Goal: Entertainment & Leisure: Consume media (video, audio)

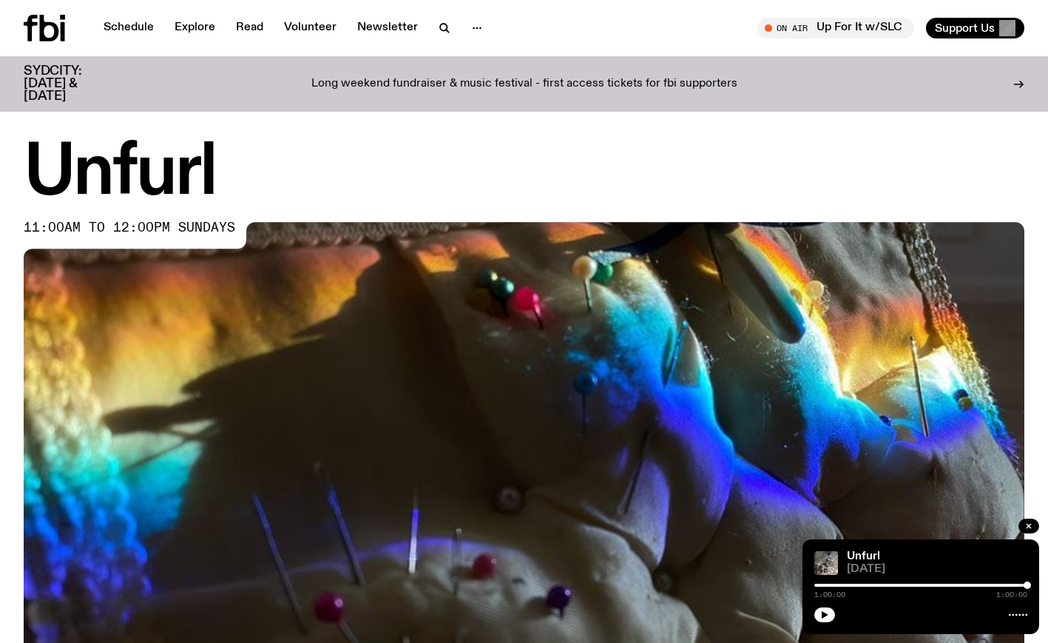
click at [37, 50] on div "Schedule Explore Read Volunteer Newsletter On Air Up For It w/SLC Tune in live …" at bounding box center [524, 28] width 1048 height 56
click at [47, 29] on icon at bounding box center [44, 28] width 41 height 27
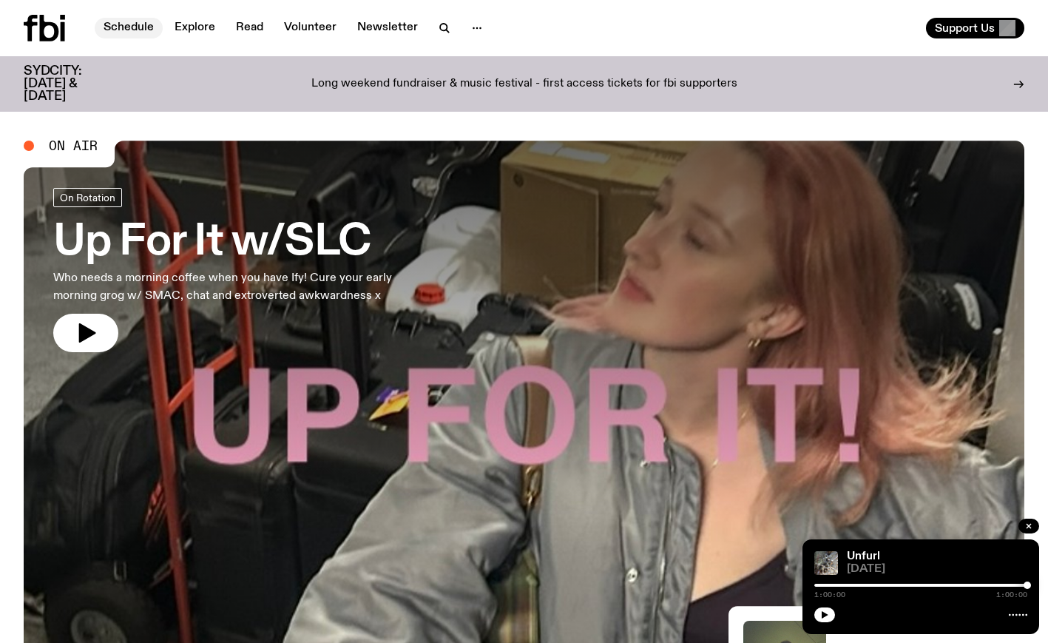
click at [138, 31] on link "Schedule" at bounding box center [129, 28] width 68 height 21
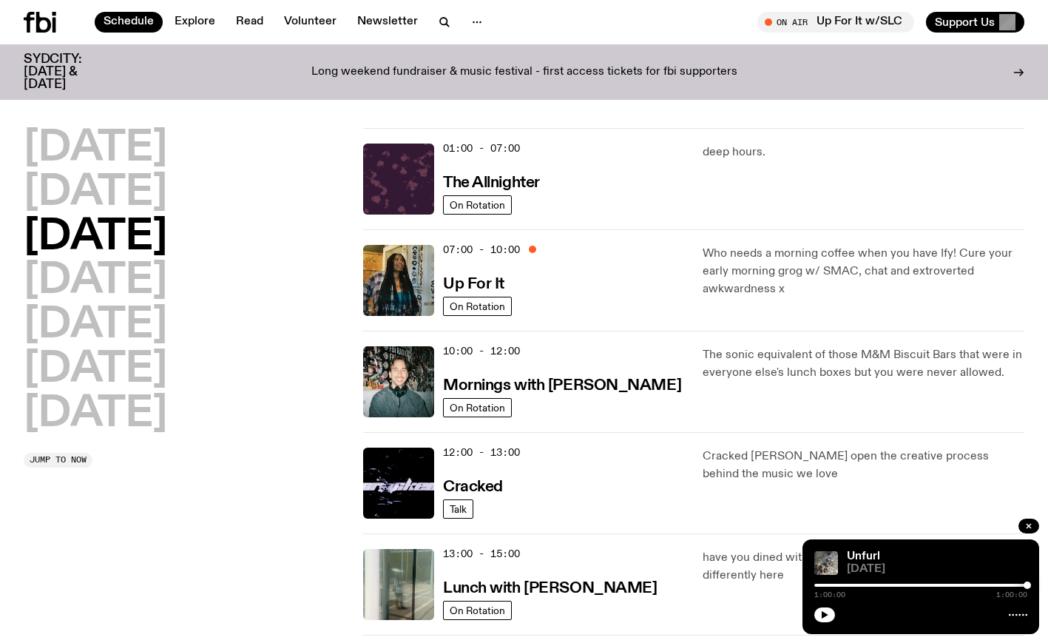
scroll to position [3, 0]
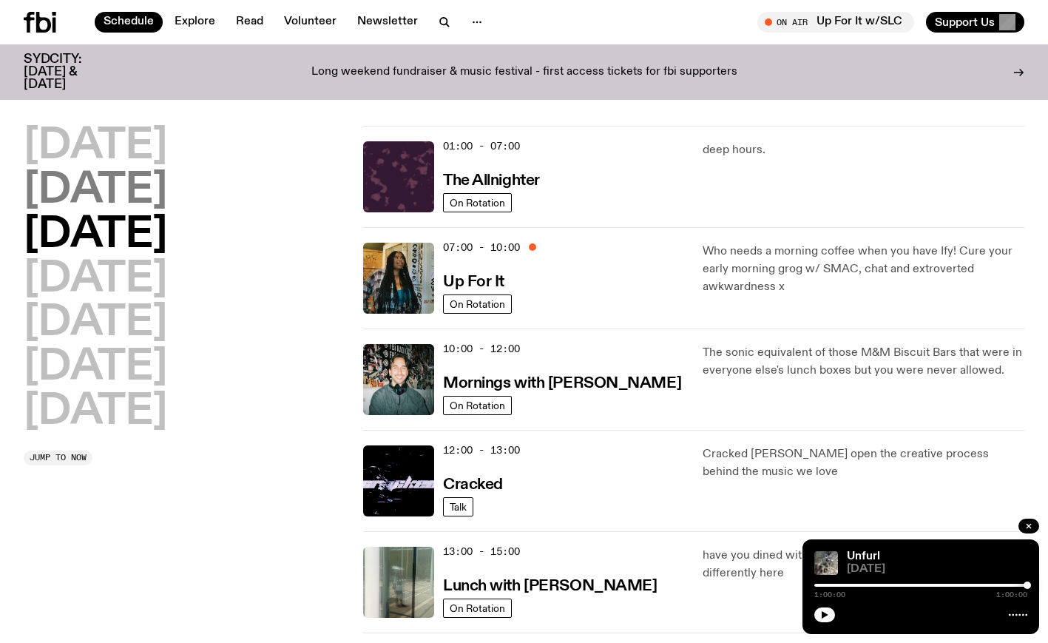
click at [83, 184] on h2 "[DATE]" at bounding box center [96, 190] width 144 height 41
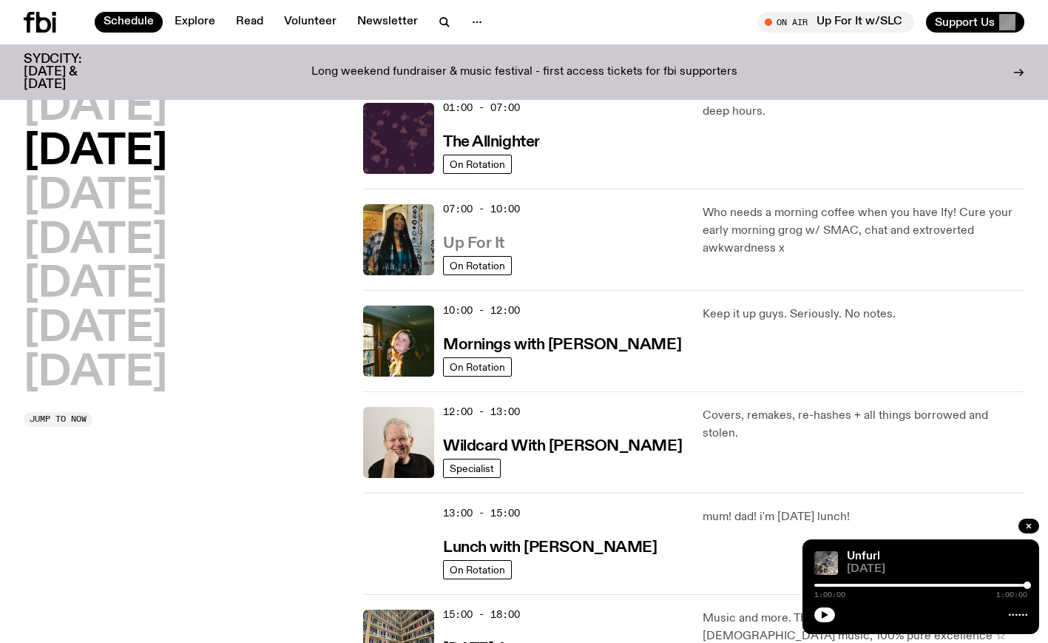
scroll to position [550, 0]
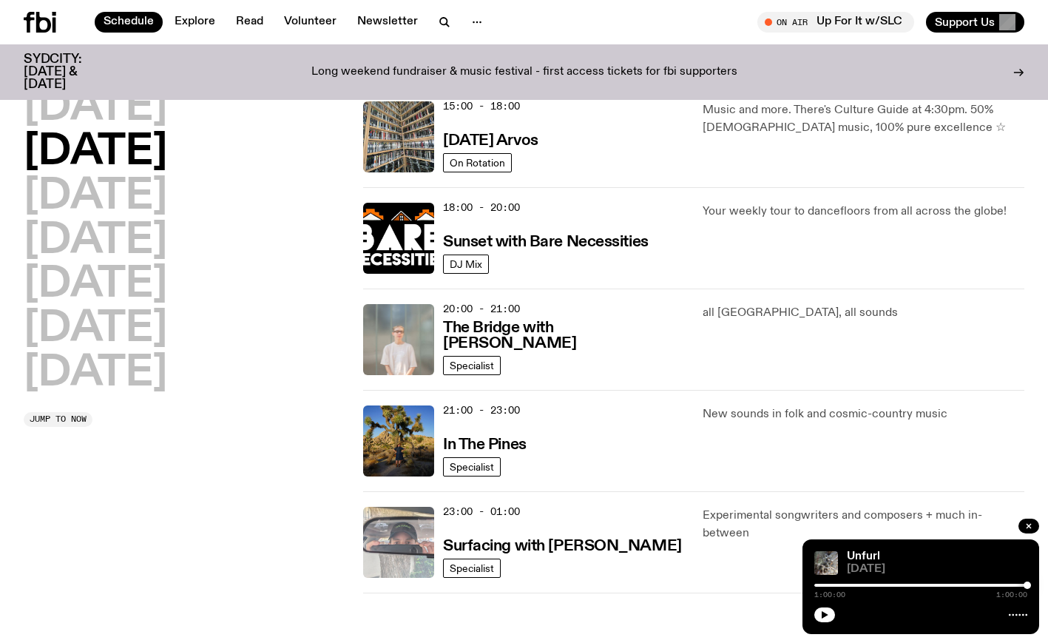
click at [382, 547] on img at bounding box center [398, 542] width 71 height 71
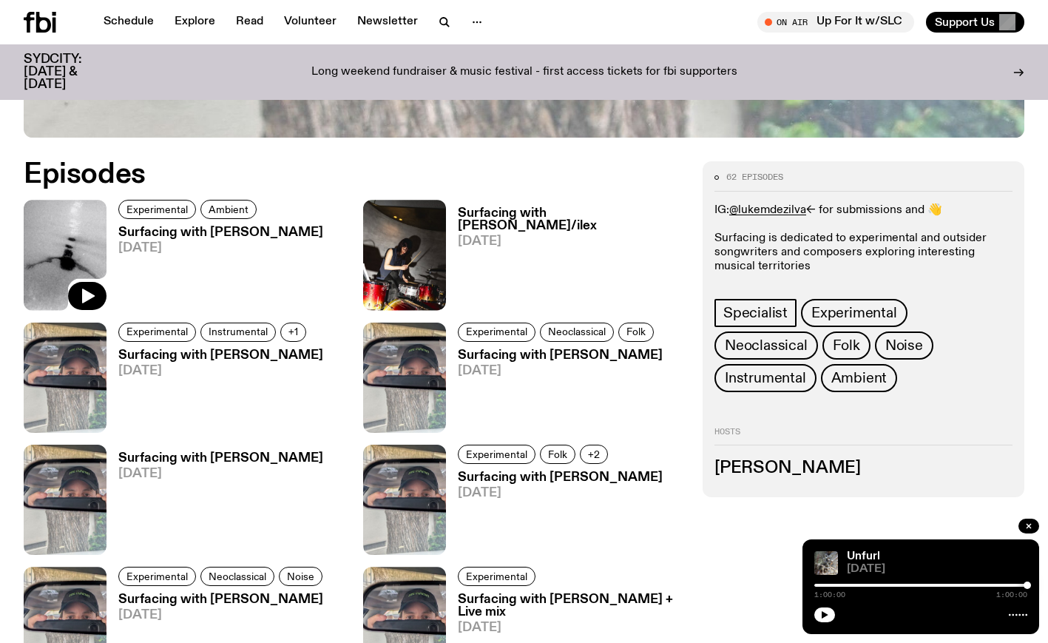
scroll to position [682, 0]
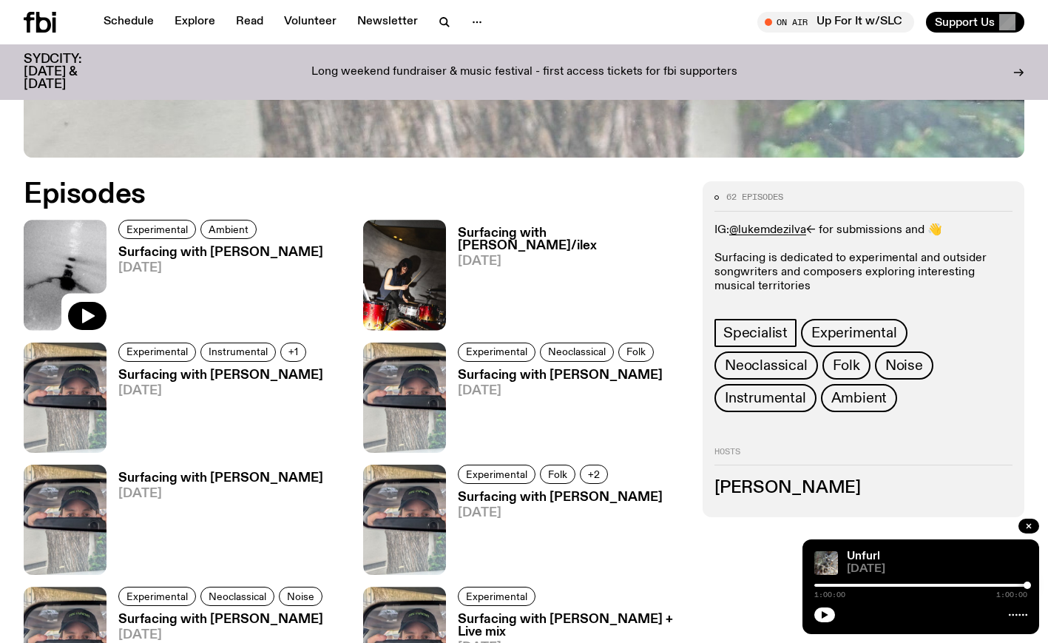
click at [89, 220] on img at bounding box center [65, 275] width 83 height 110
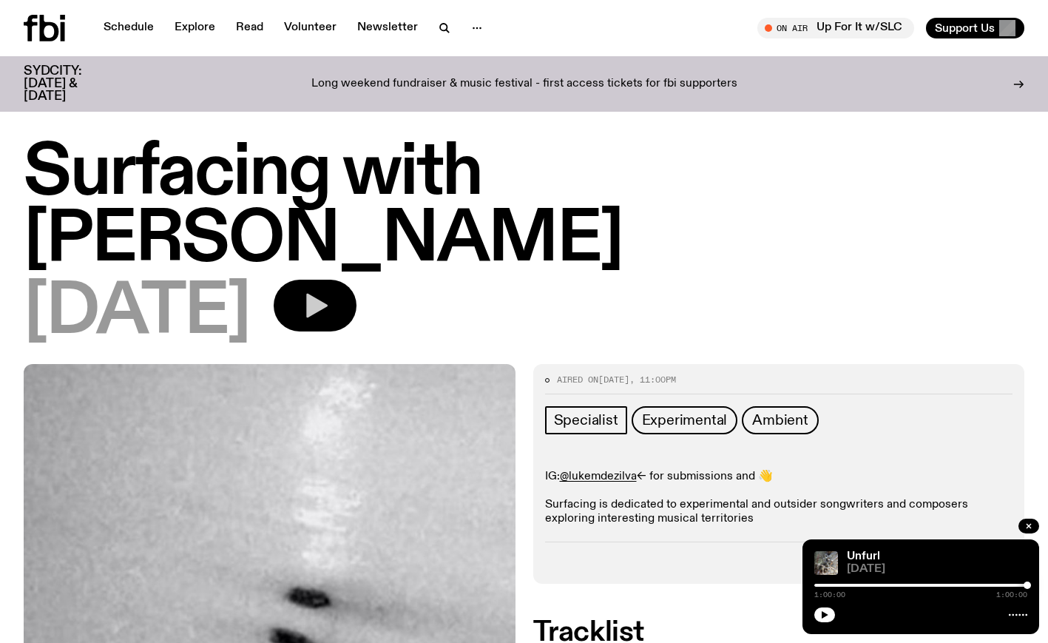
click at [357, 280] on button "button" at bounding box center [315, 306] width 83 height 52
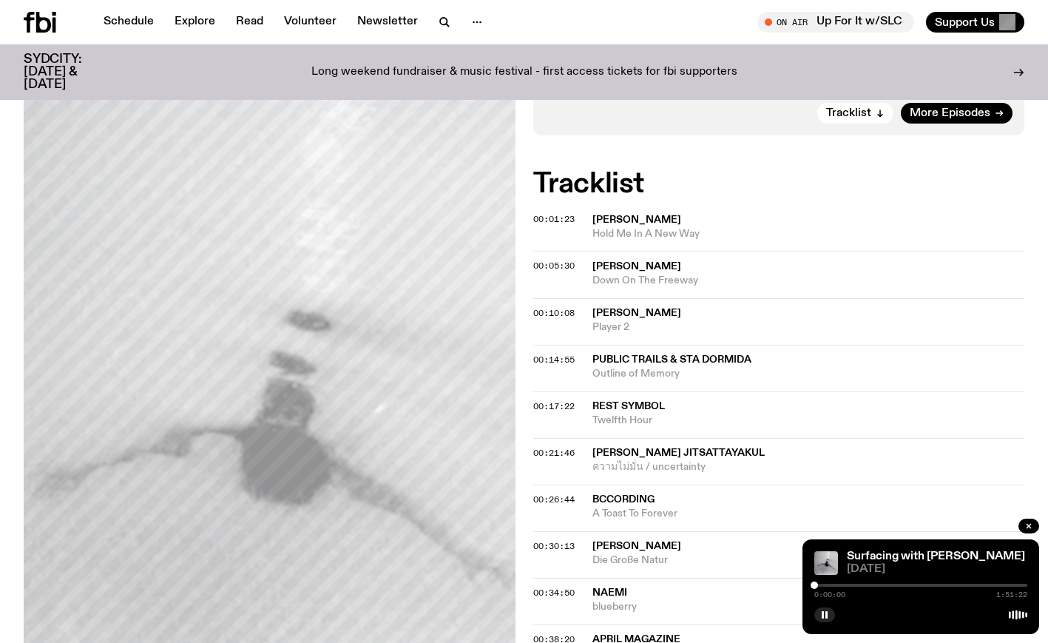
scroll to position [385, 0]
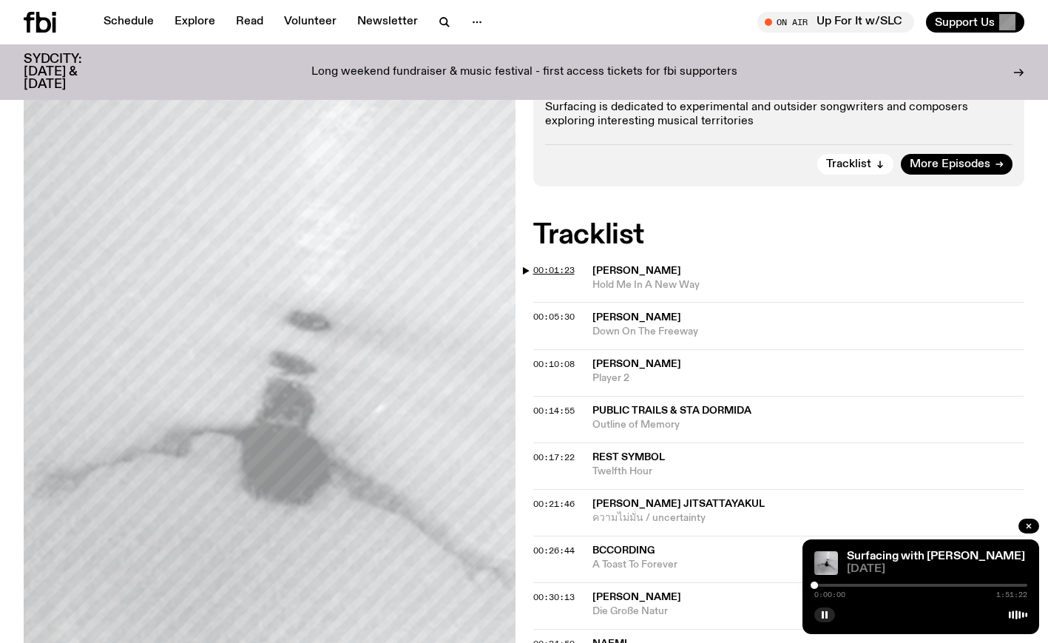
click at [558, 264] on span "00:01:23" at bounding box center [553, 270] width 41 height 12
